Goal: Navigation & Orientation: Find specific page/section

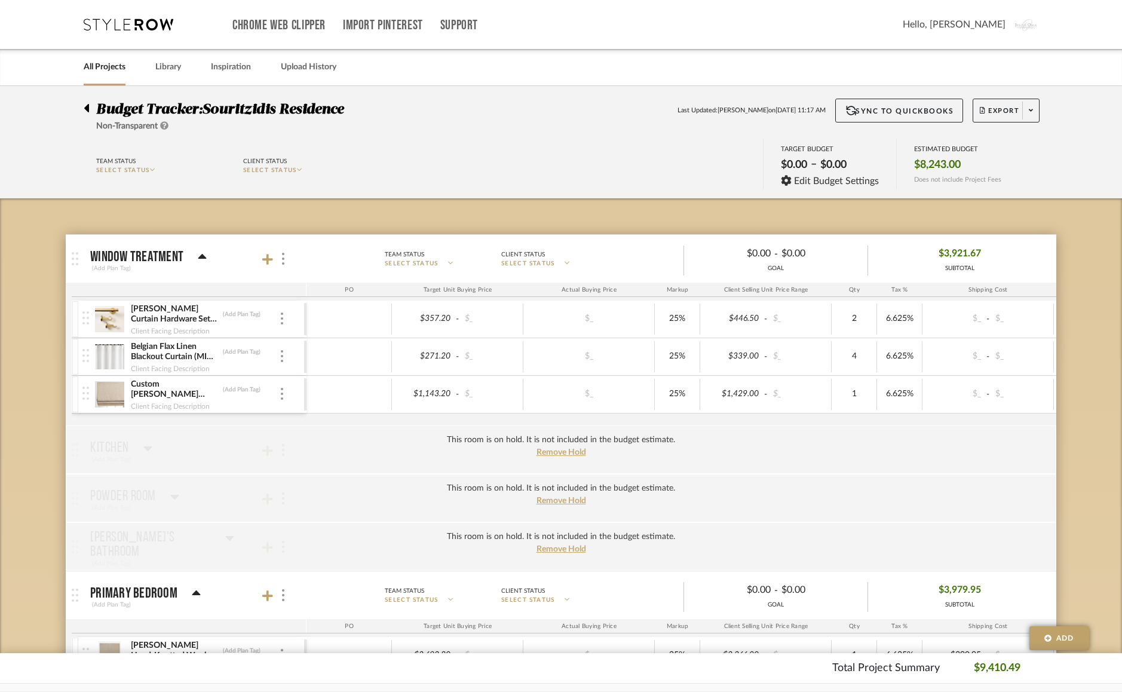
click at [106, 23] on icon at bounding box center [129, 25] width 90 height 12
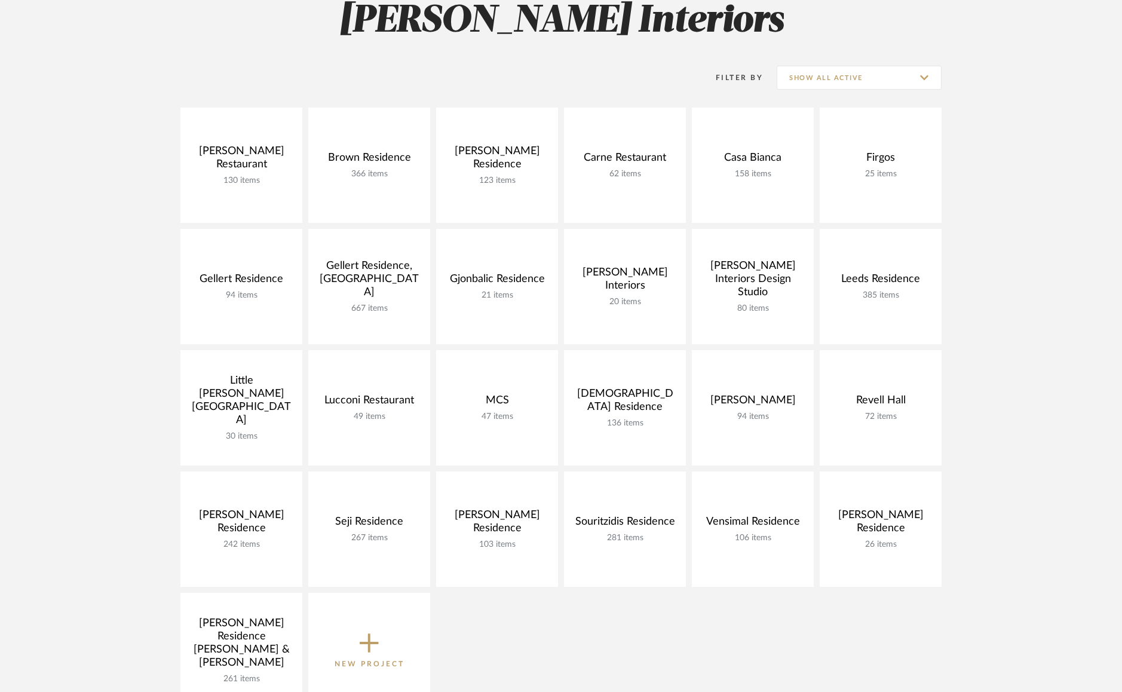
scroll to position [192, 0]
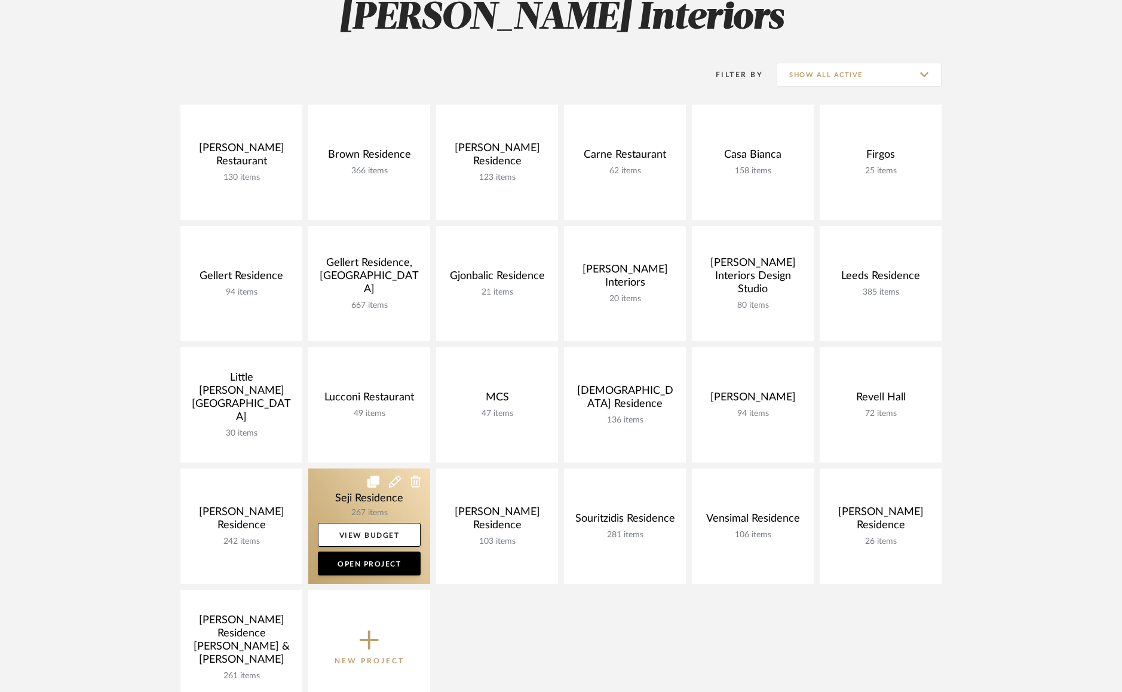
click at [343, 496] on link at bounding box center [369, 525] width 122 height 115
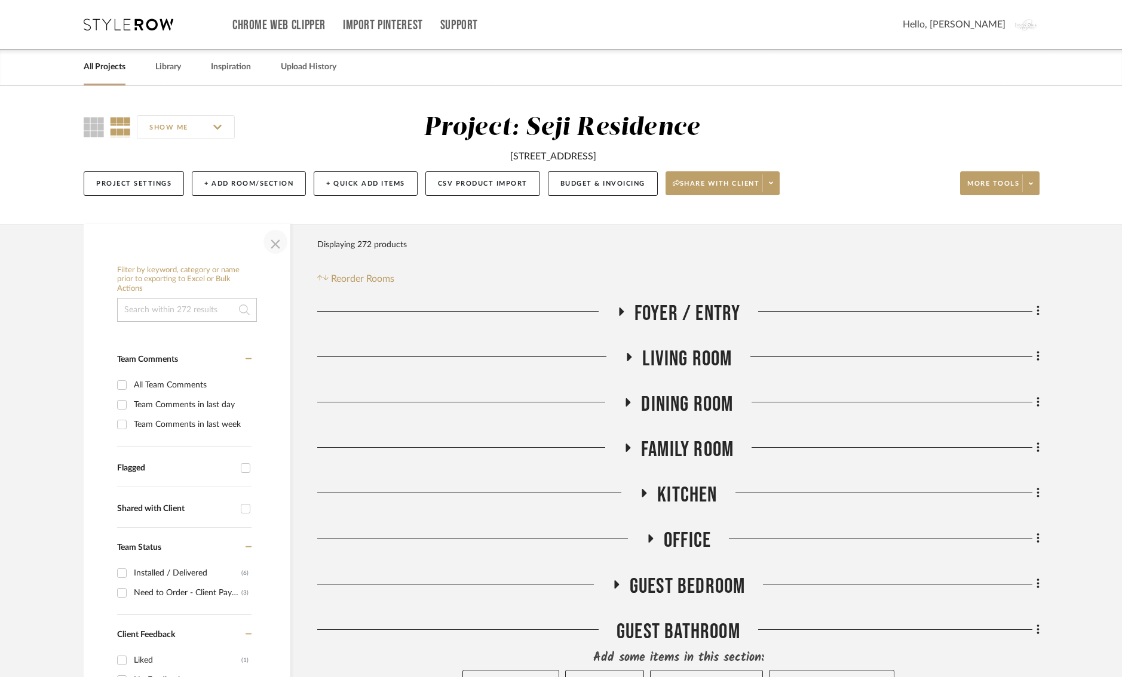
click at [278, 238] on span "button" at bounding box center [275, 242] width 29 height 29
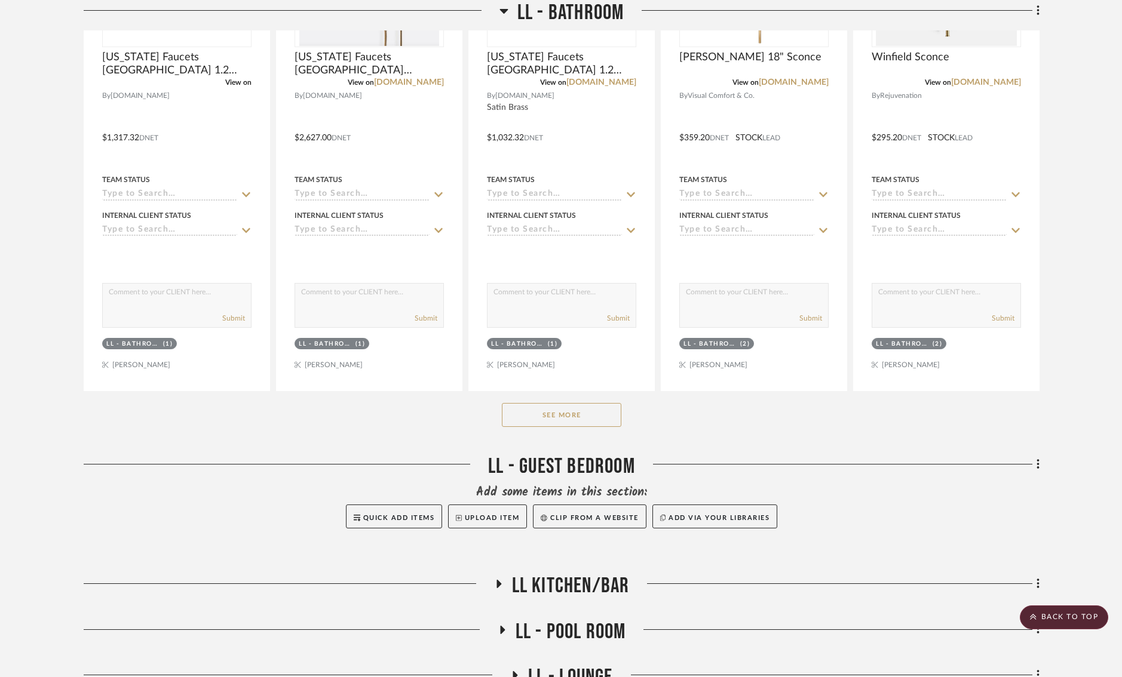
scroll to position [1292, 0]
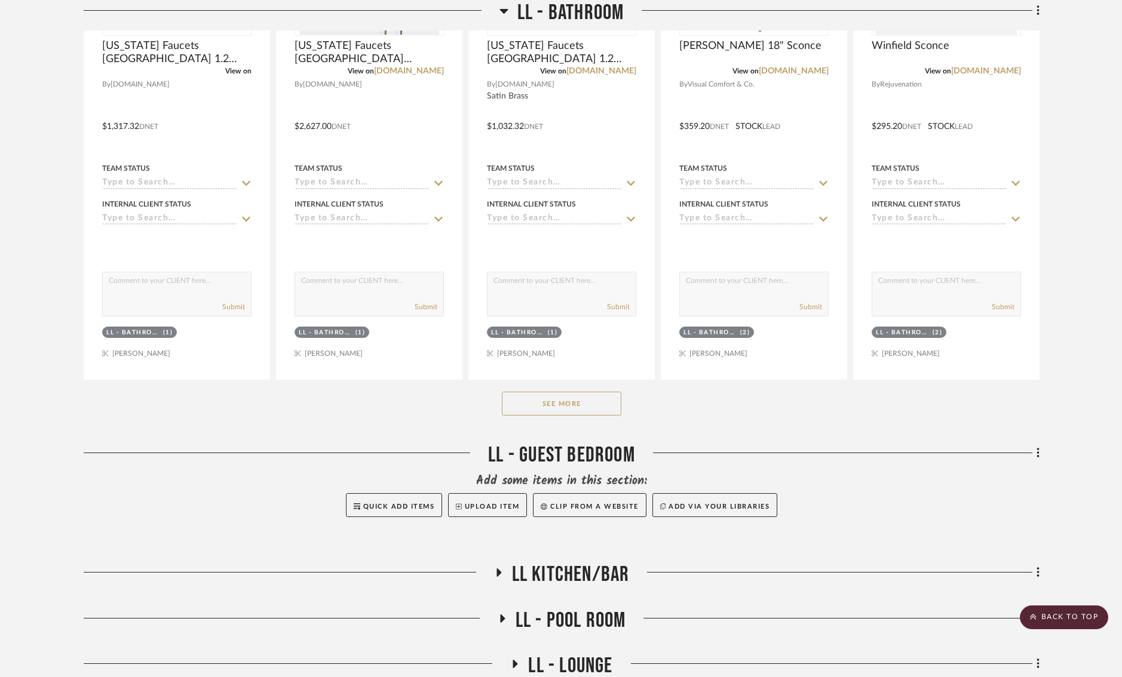
click at [564, 401] on button "See More" at bounding box center [561, 404] width 119 height 24
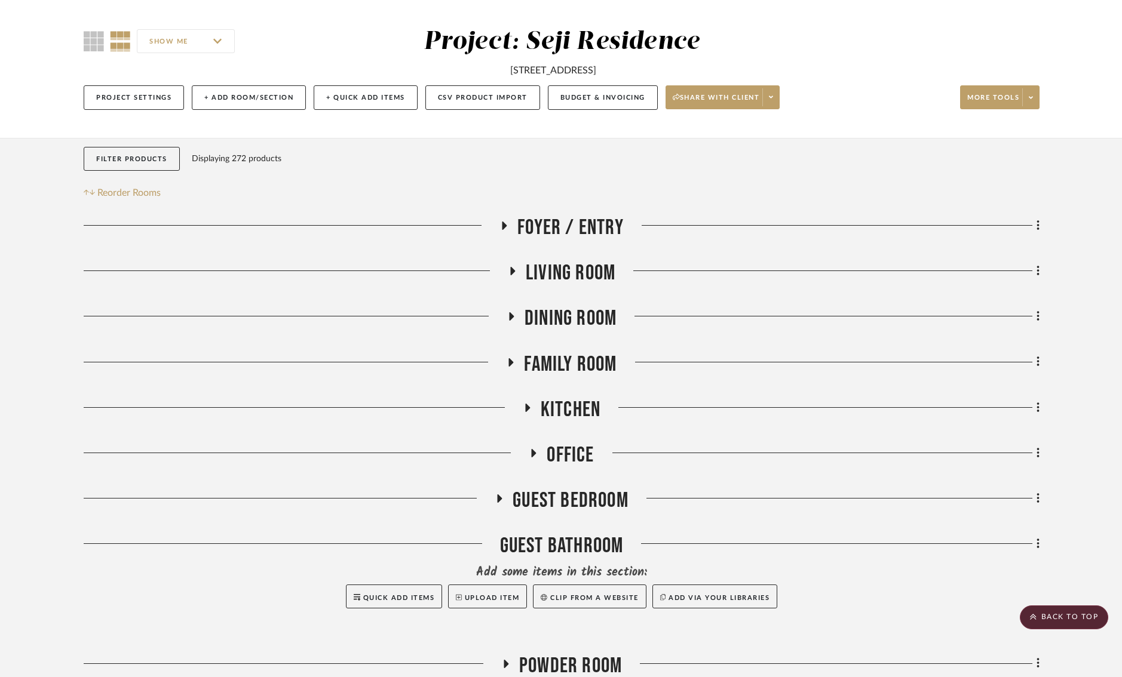
scroll to position [0, 2]
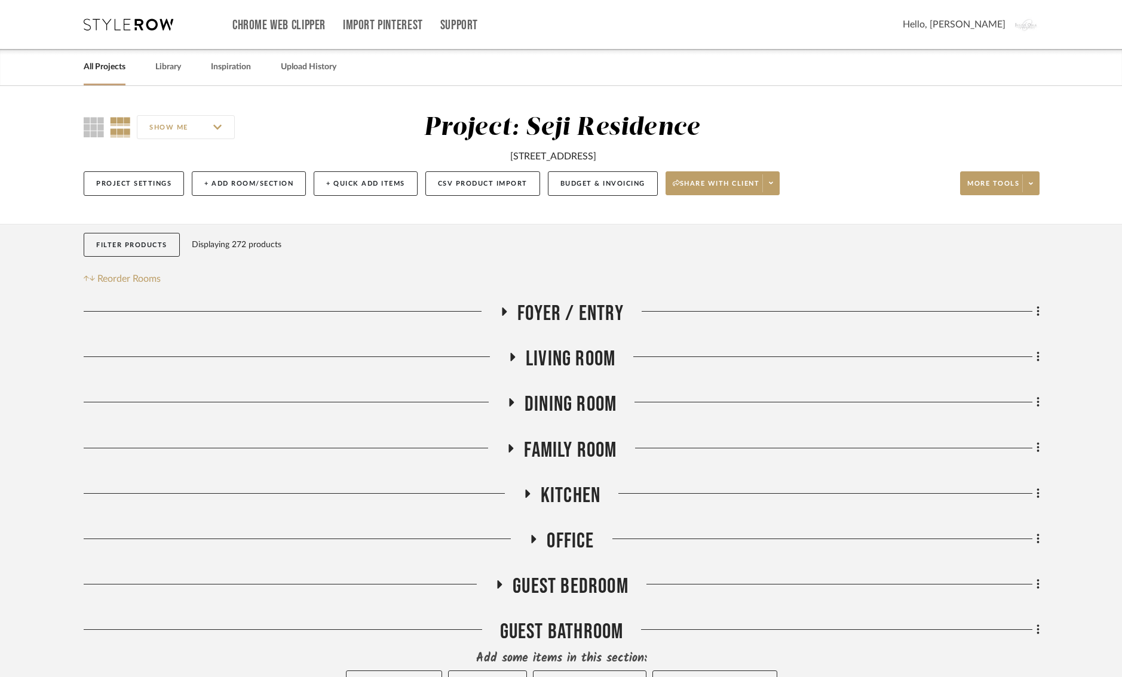
click at [511, 352] on h3 "Living Room" at bounding box center [561, 359] width 107 height 26
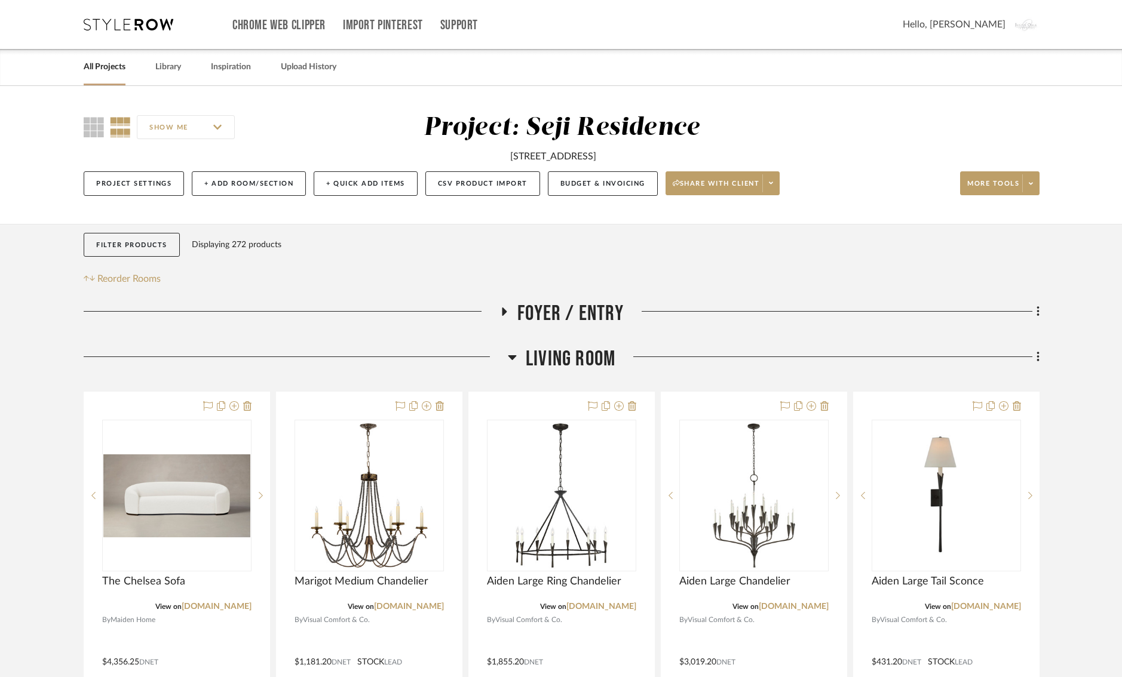
click at [511, 352] on icon at bounding box center [512, 357] width 9 height 14
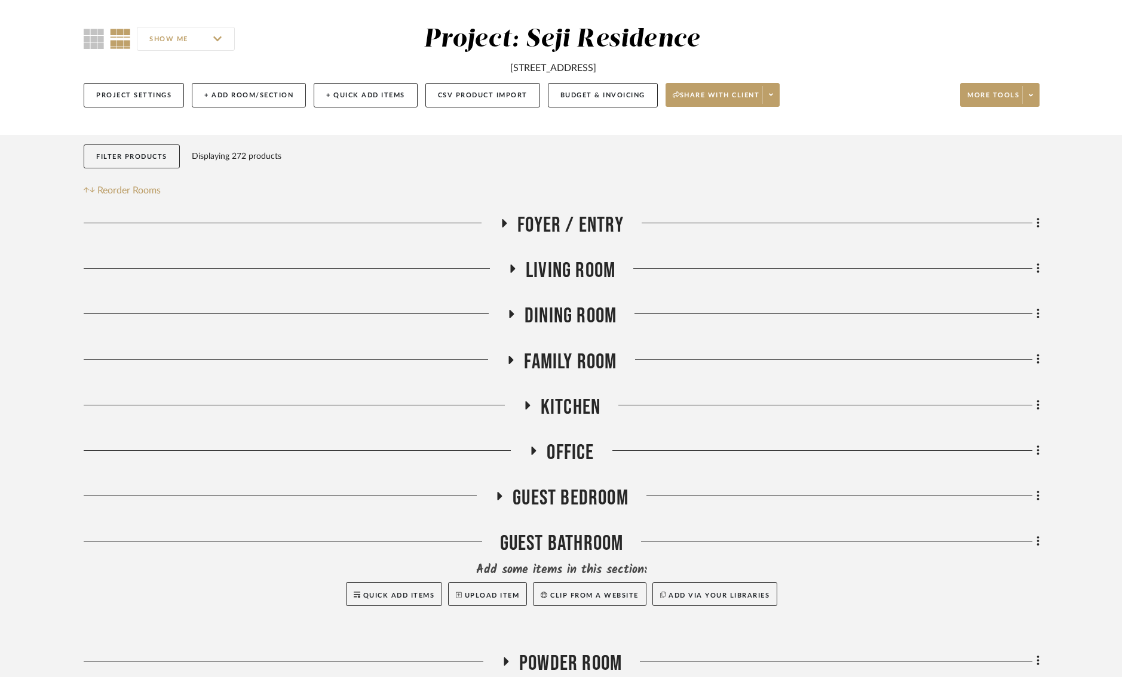
scroll to position [107, 2]
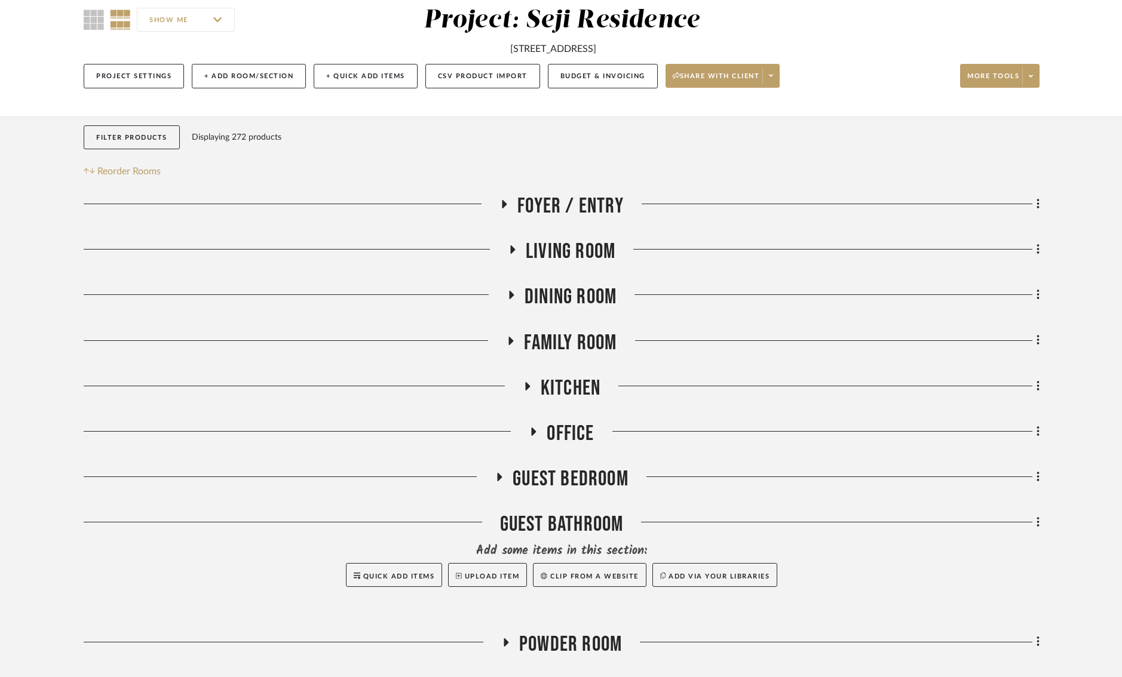
click at [504, 337] on icon at bounding box center [510, 340] width 14 height 9
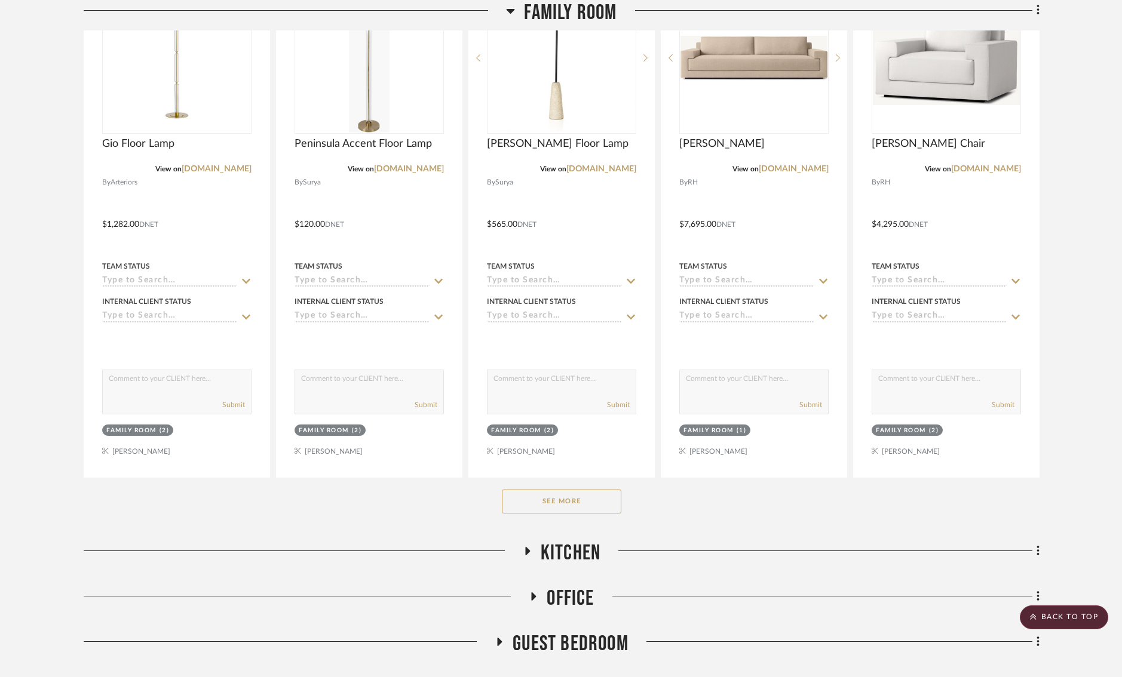
scroll to position [621, 2]
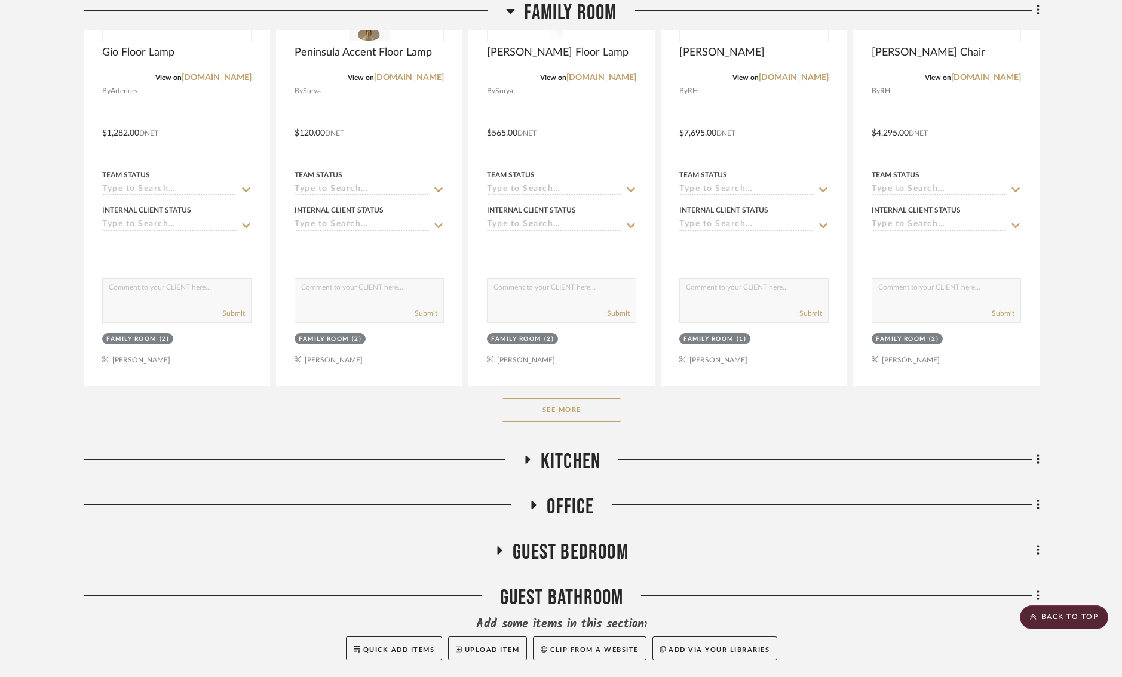
click at [543, 411] on button "See More" at bounding box center [561, 410] width 119 height 24
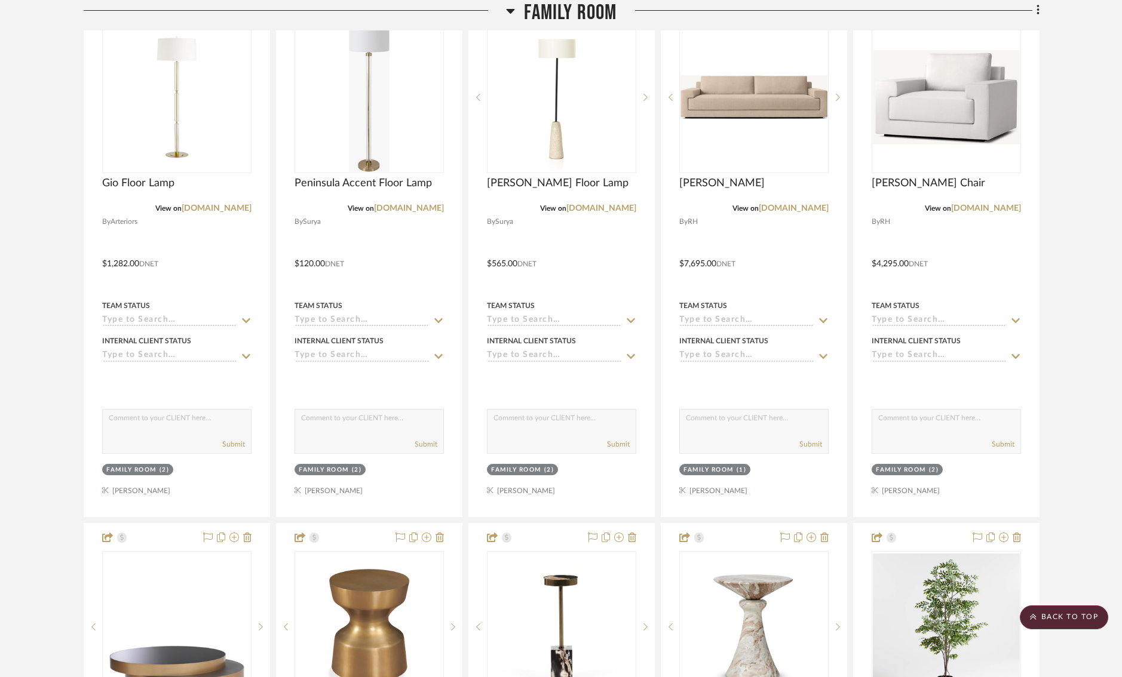
scroll to position [382, 2]
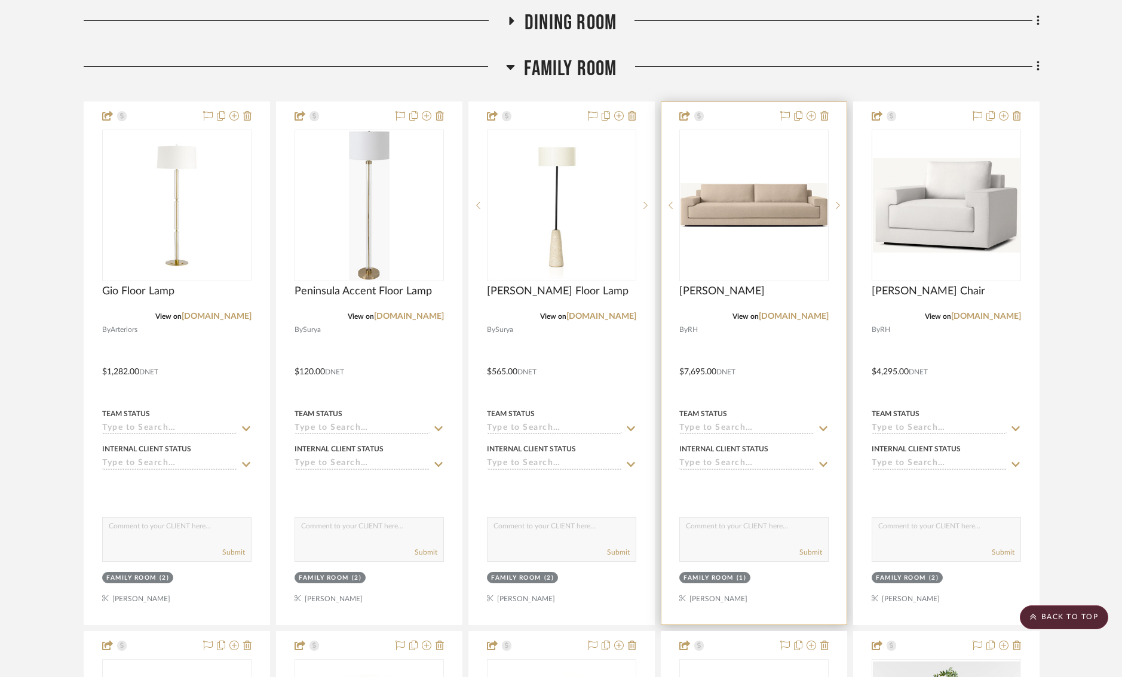
click at [0, 0] on div at bounding box center [0, 0] width 0 height 0
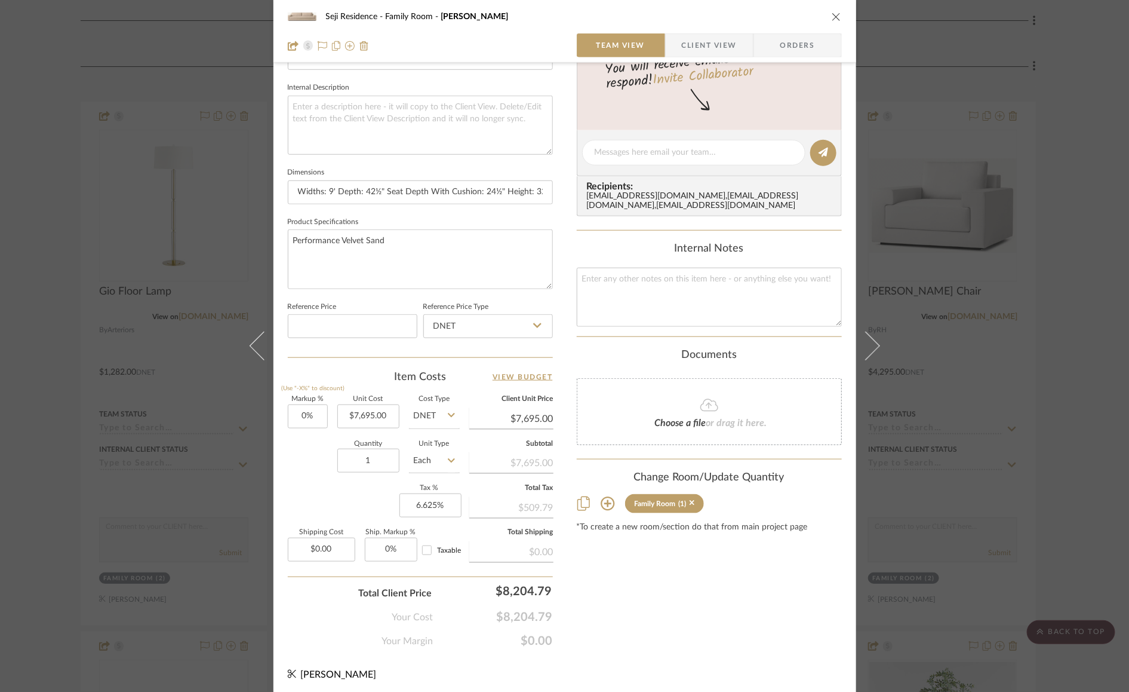
scroll to position [0, 0]
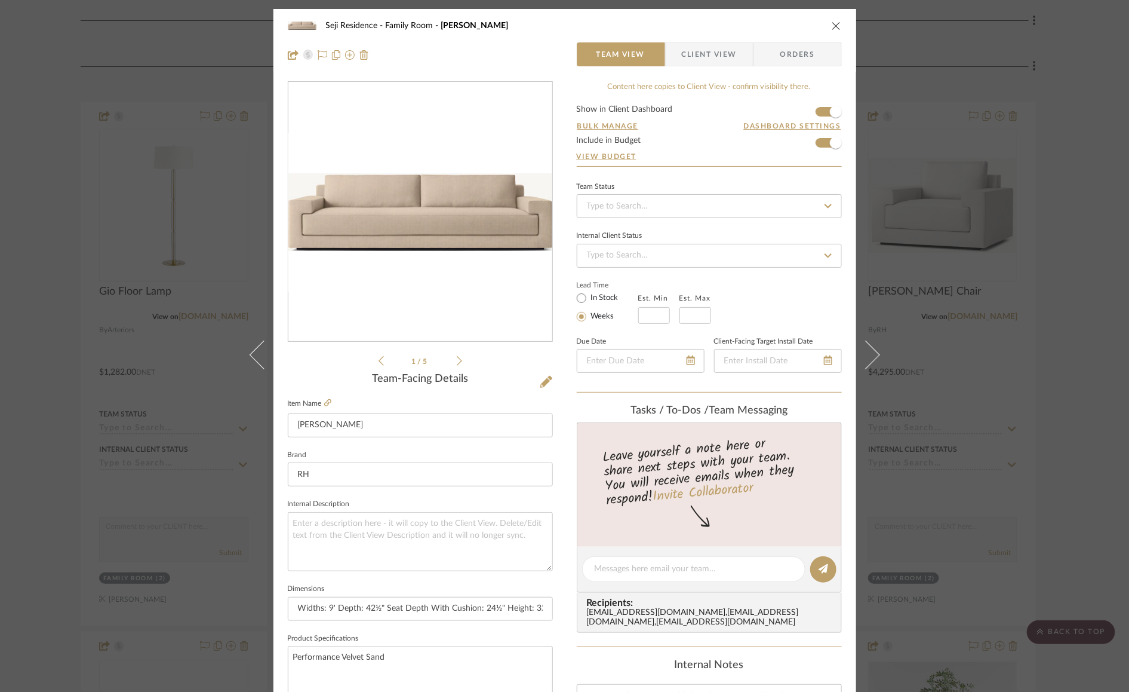
click at [834, 21] on icon "close" at bounding box center [837, 26] width 10 height 10
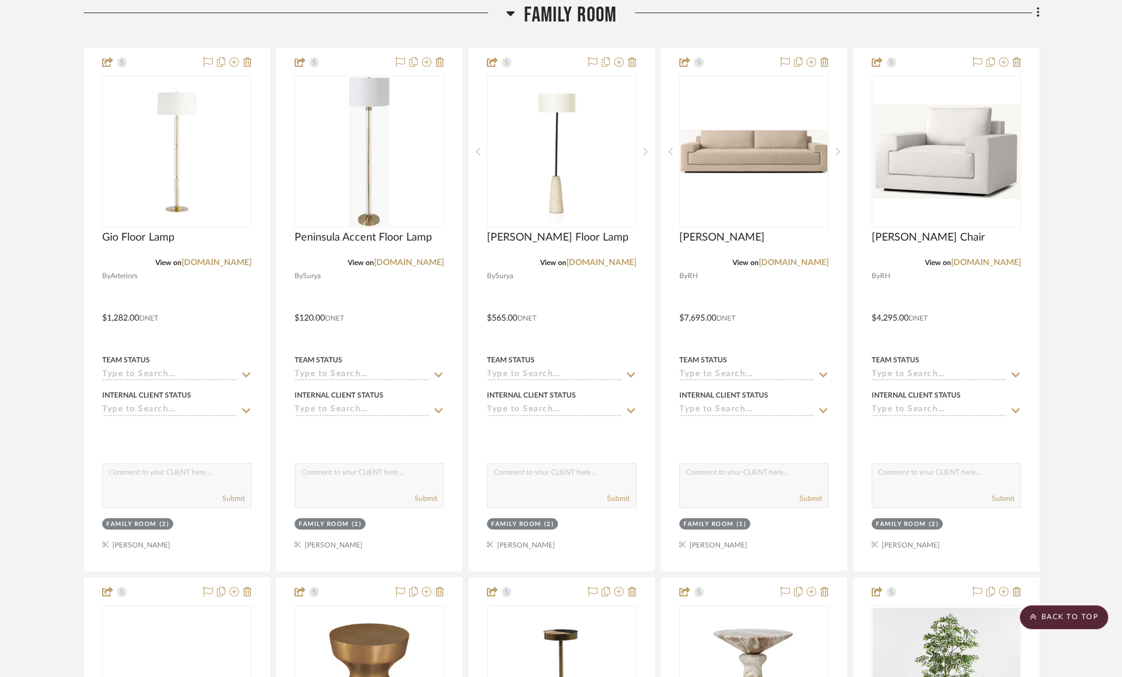
scroll to position [182, 2]
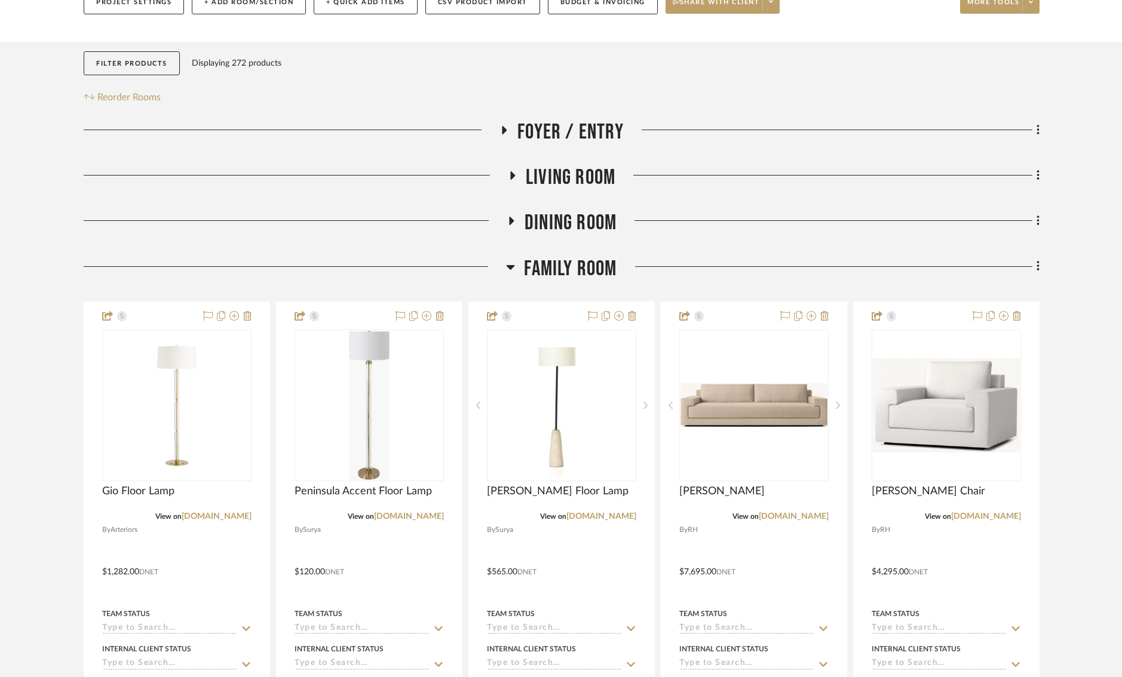
click at [506, 264] on icon at bounding box center [510, 267] width 9 height 14
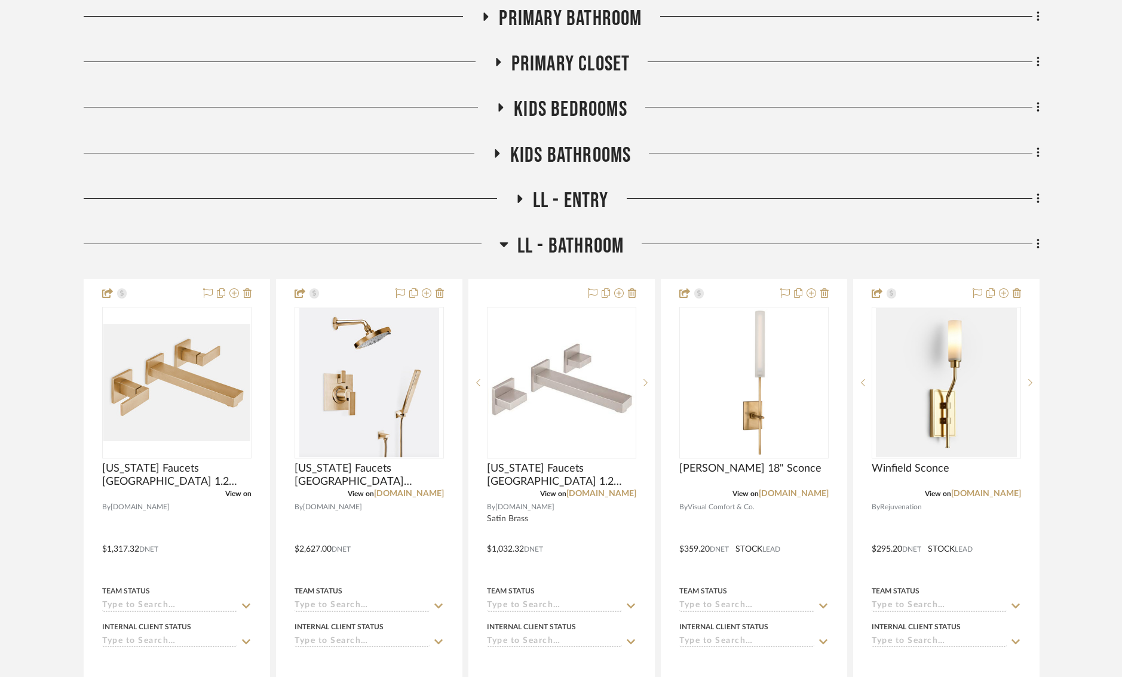
scroll to position [1018, 2]
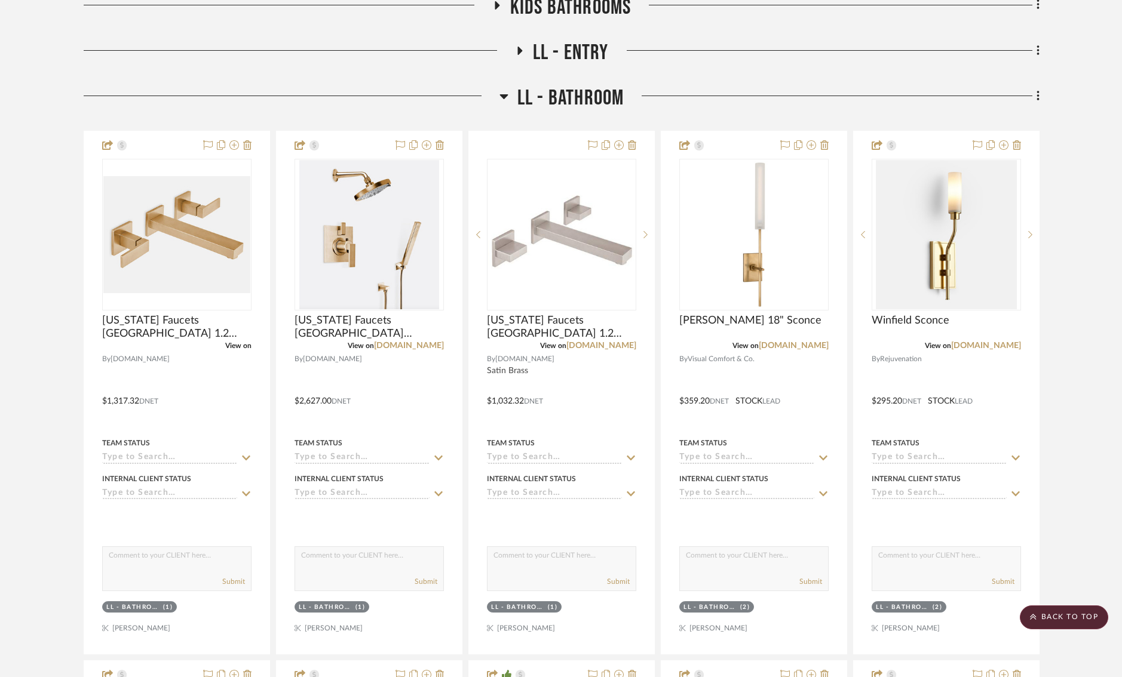
click at [501, 93] on icon at bounding box center [503, 96] width 9 height 14
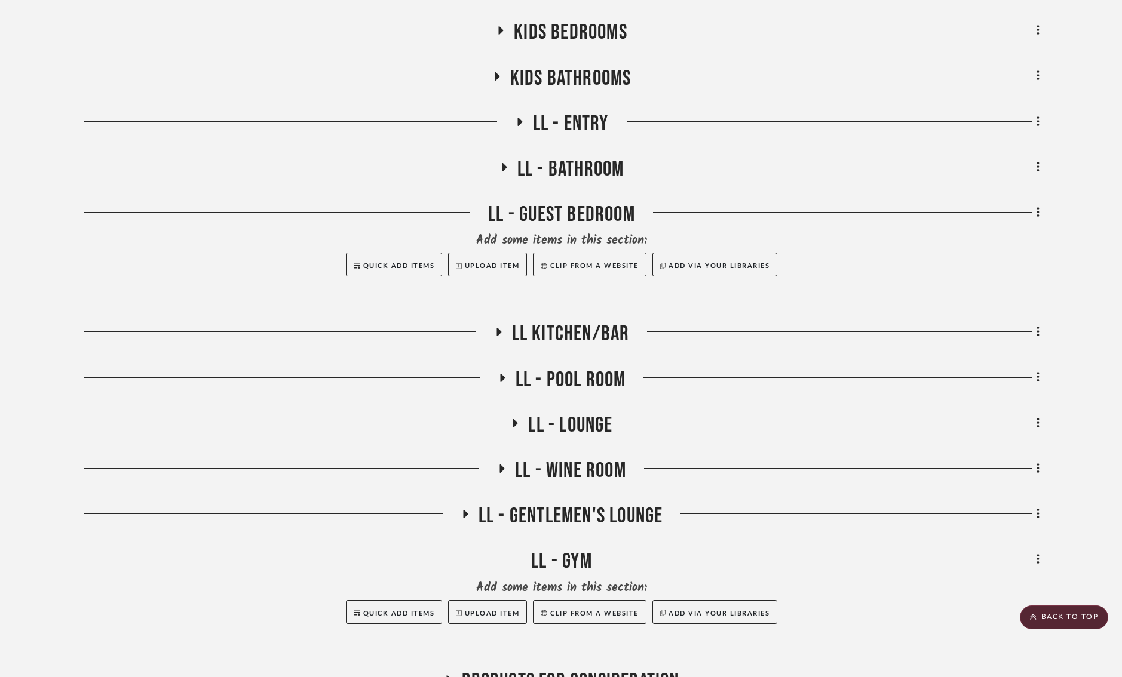
scroll to position [972, 2]
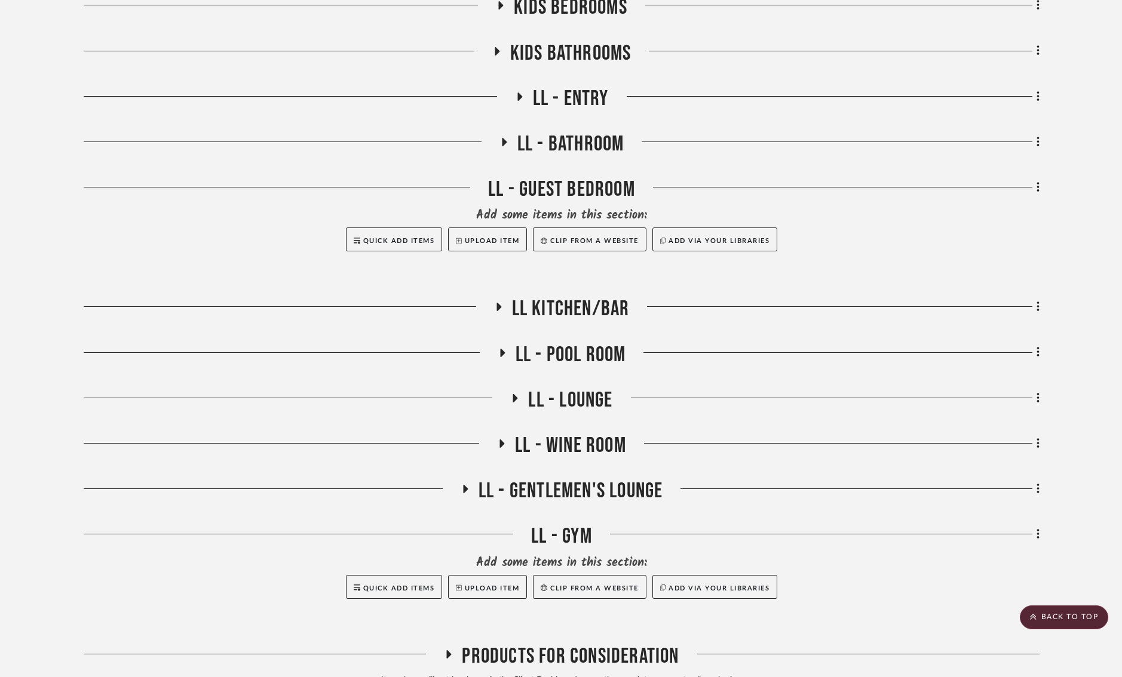
click at [510, 392] on h3 "LL - Lounge" at bounding box center [561, 401] width 102 height 26
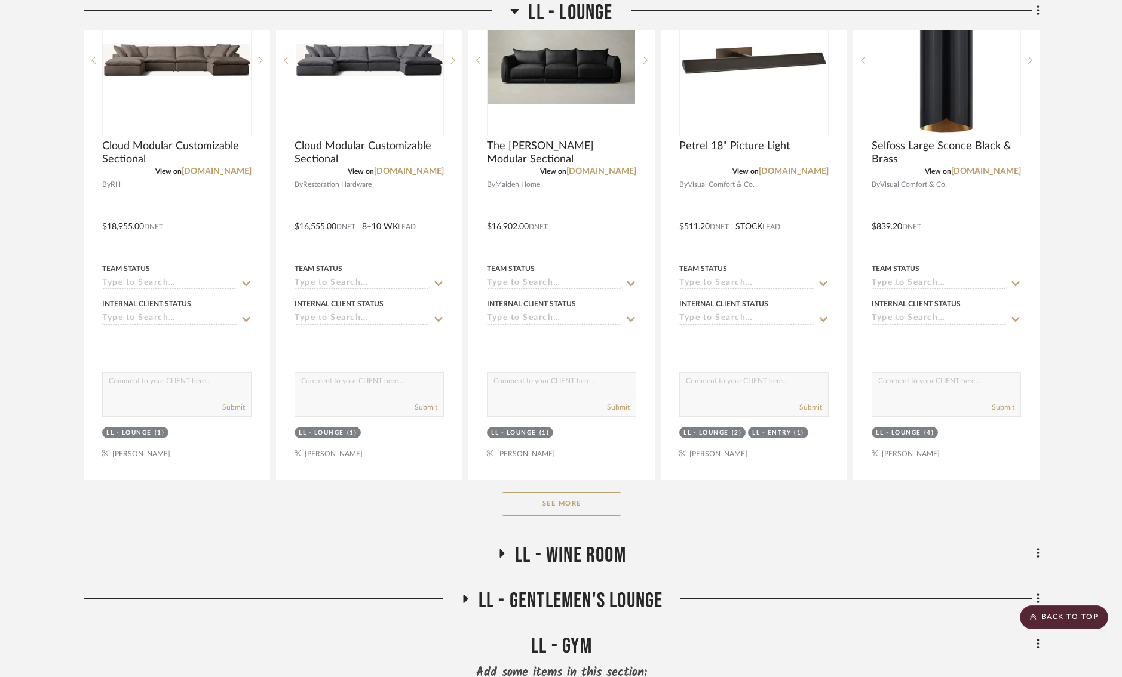
scroll to position [1445, 2]
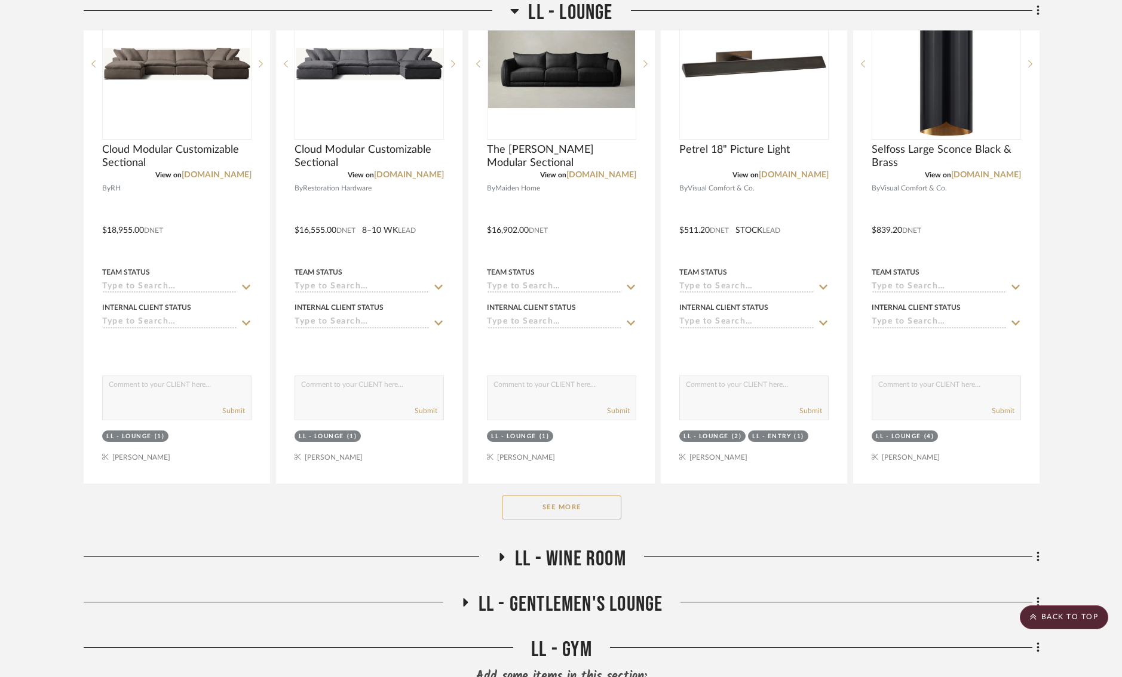
click at [588, 500] on button "See More" at bounding box center [561, 508] width 119 height 24
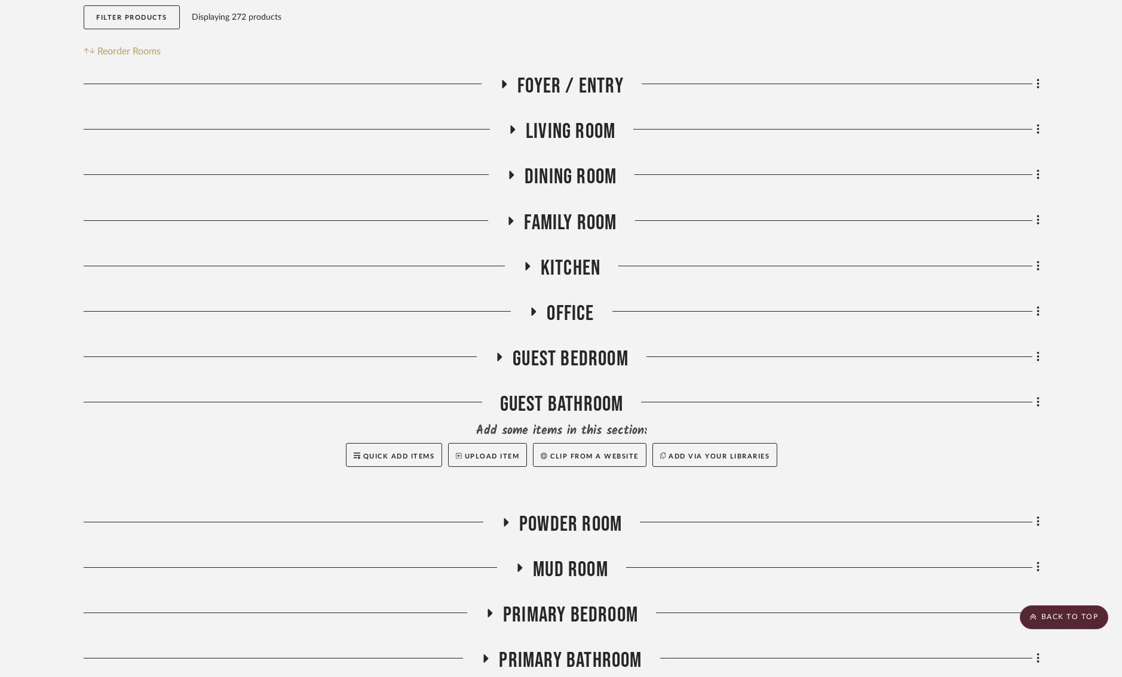
scroll to position [218, 5]
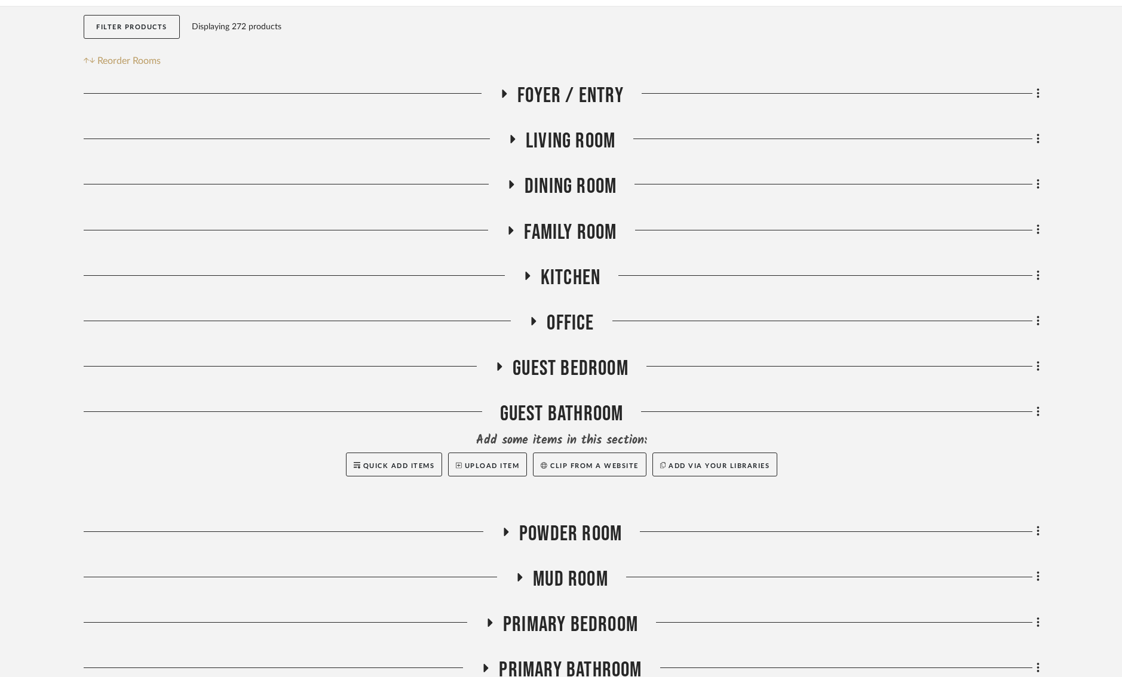
click at [532, 323] on icon at bounding box center [534, 321] width 5 height 8
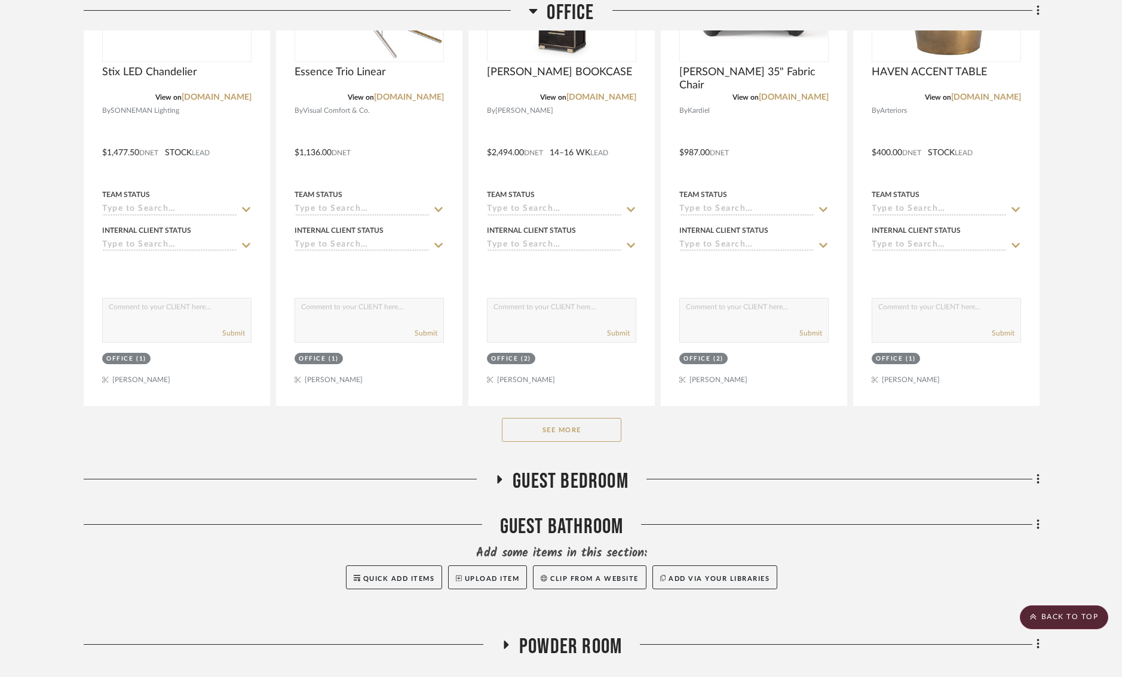
scroll to position [767, 5]
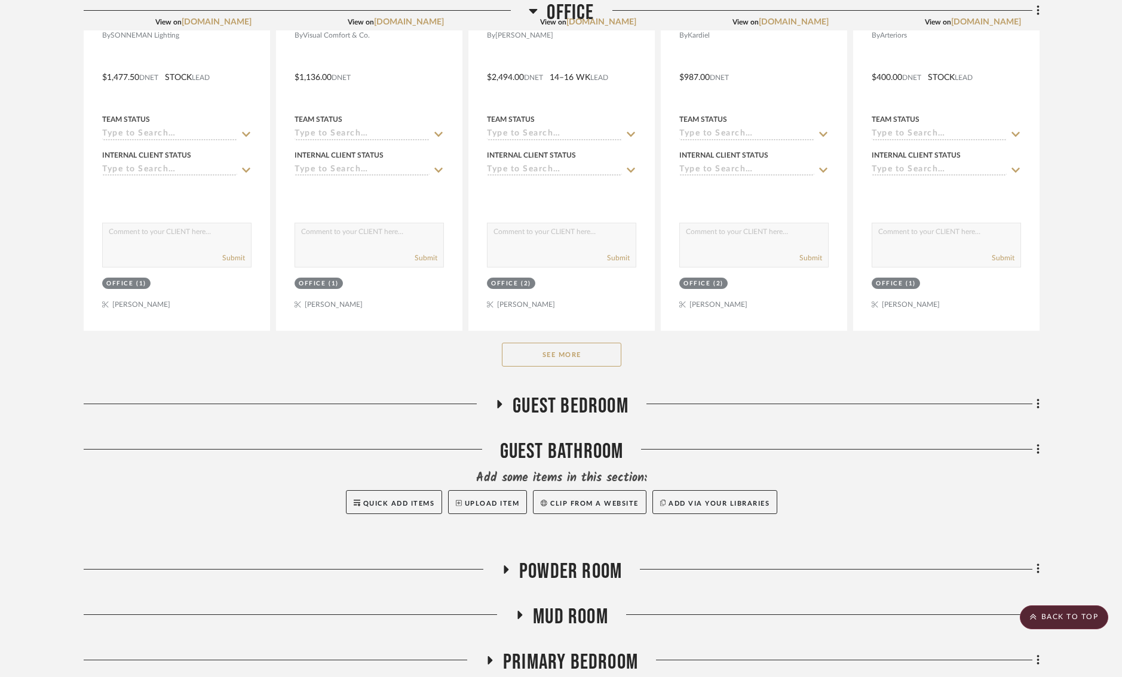
click at [560, 360] on button "See More" at bounding box center [561, 355] width 119 height 24
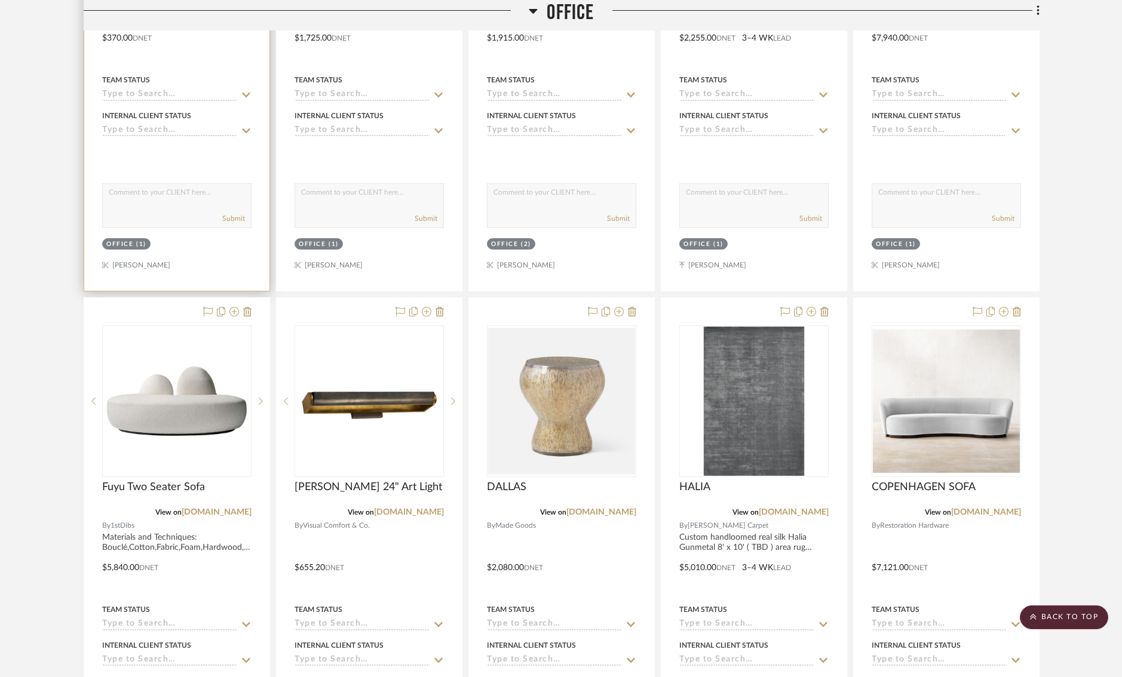
scroll to position [0, 5]
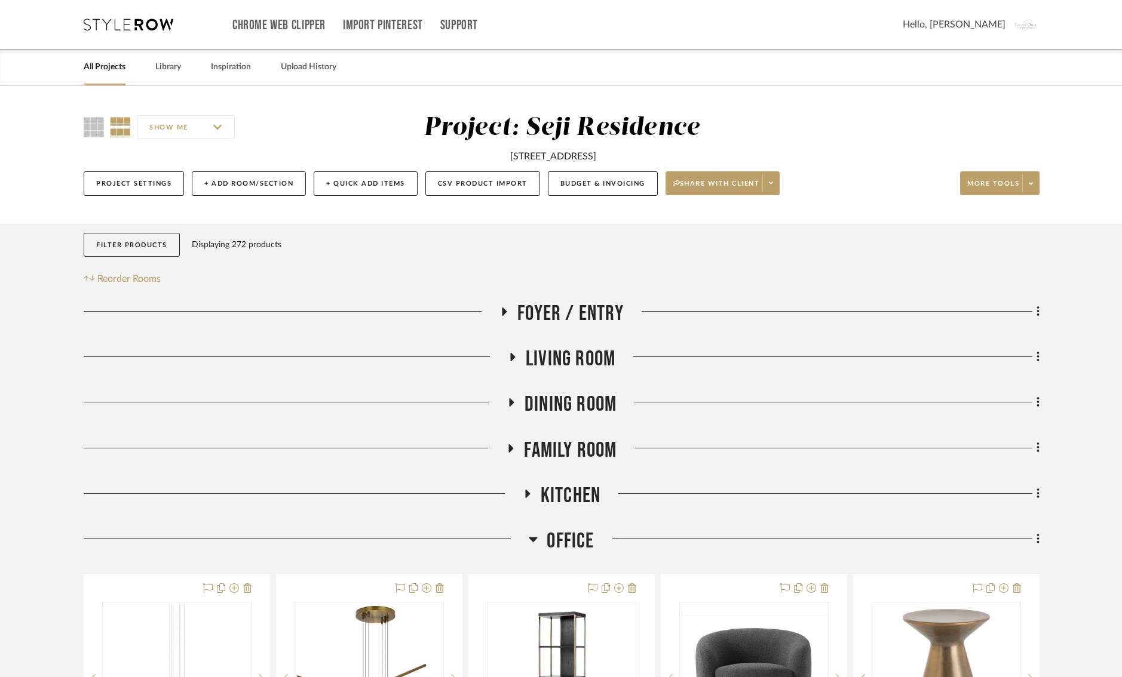
click at [122, 29] on icon at bounding box center [129, 25] width 90 height 12
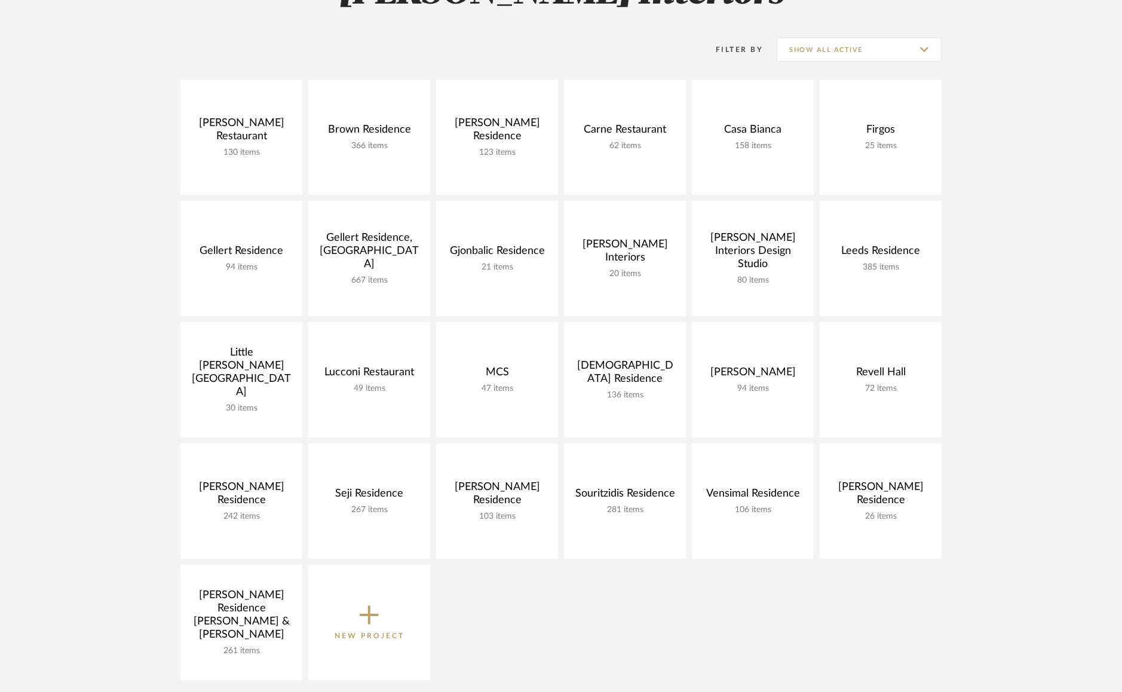
scroll to position [235, 0]
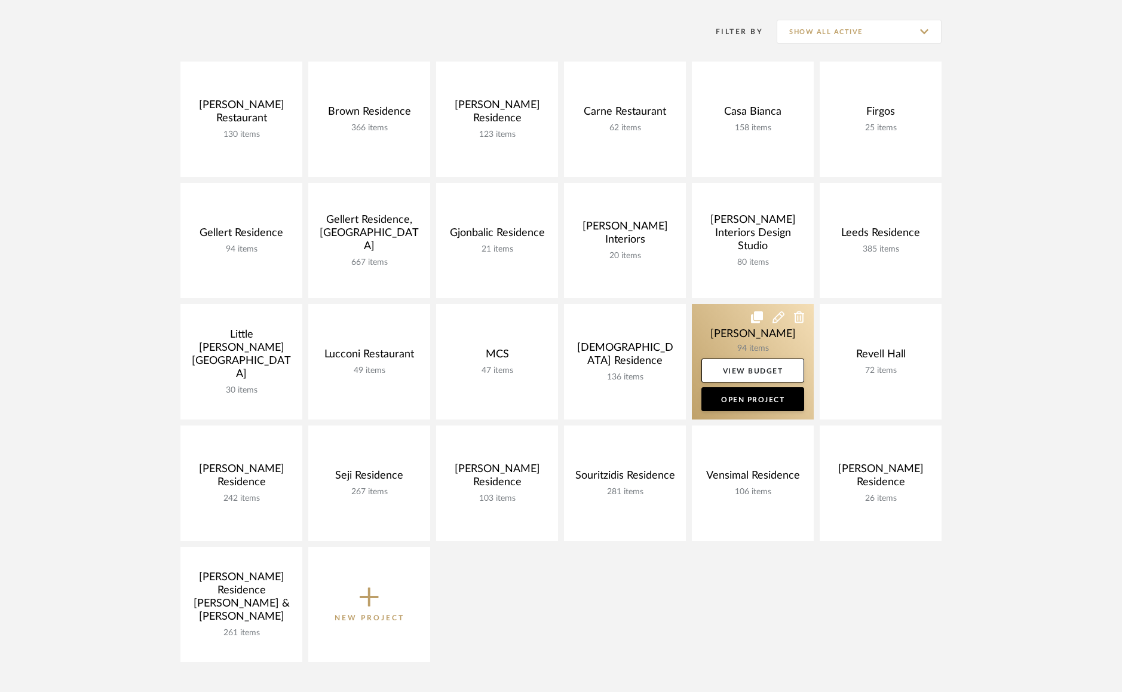
click at [731, 331] on link at bounding box center [753, 361] width 122 height 115
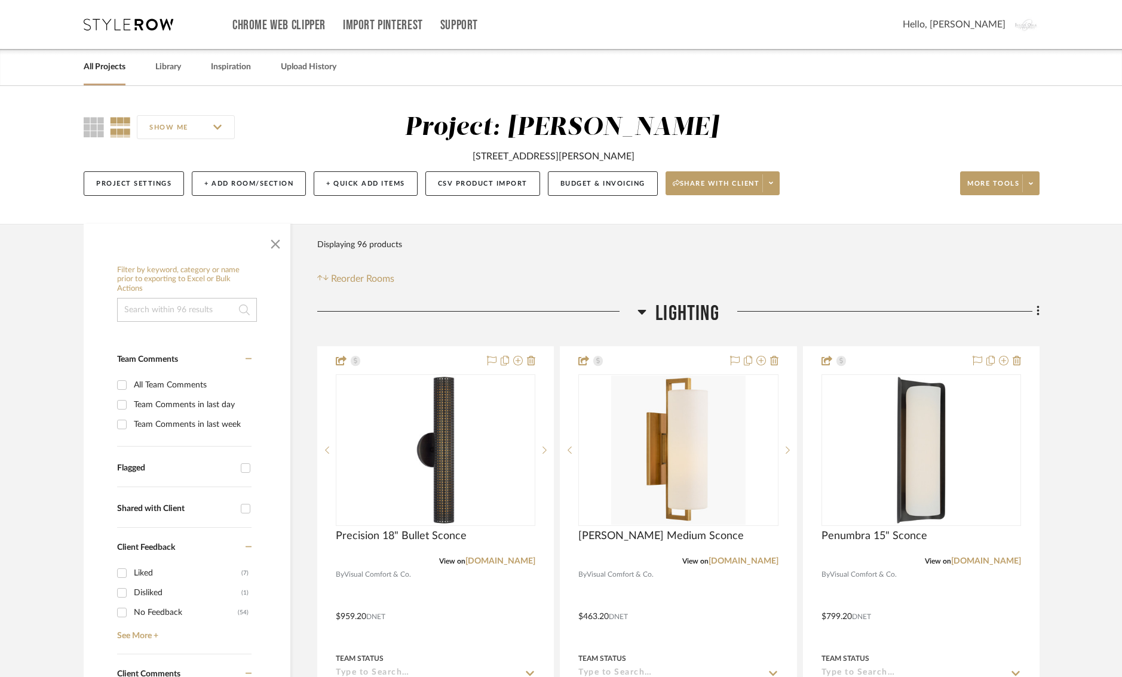
drag, startPoint x: 663, startPoint y: 155, endPoint x: 454, endPoint y: 155, distance: 209.0
click at [454, 155] on div "[STREET_ADDRESS][PERSON_NAME]" at bounding box center [562, 153] width 520 height 20
copy div "[STREET_ADDRESS][PERSON_NAME]"
